Goal: Task Accomplishment & Management: Use online tool/utility

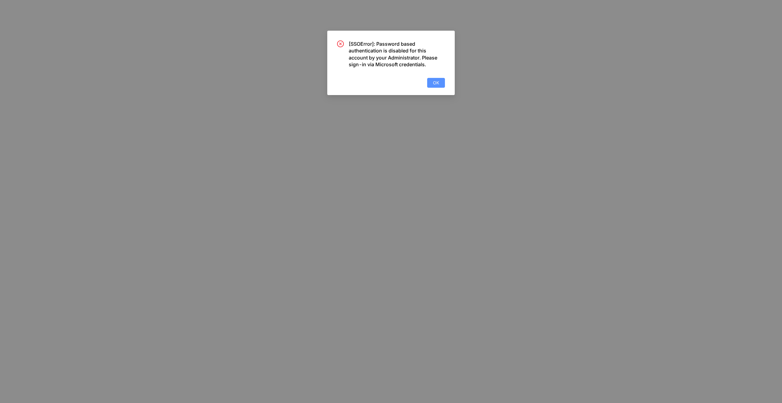
click at [434, 82] on span "OK" at bounding box center [436, 82] width 6 height 7
